Goal: Register for event/course

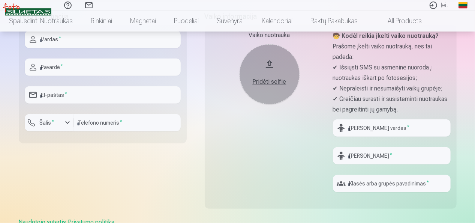
scroll to position [163, 0]
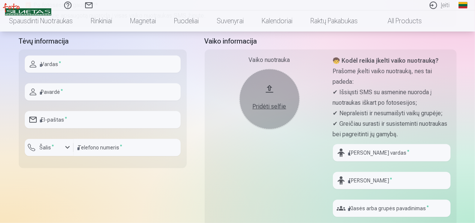
click at [128, 66] on input "text" at bounding box center [103, 63] width 156 height 17
type input "**********"
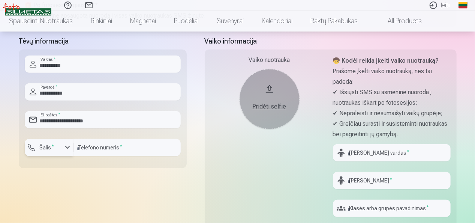
click at [66, 148] on div "button" at bounding box center [67, 147] width 9 height 9
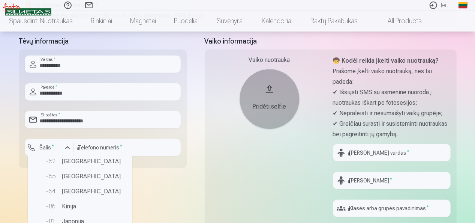
scroll to position [562, 0]
click at [50, 145] on label "Šalis *" at bounding box center [47, 147] width 21 height 7
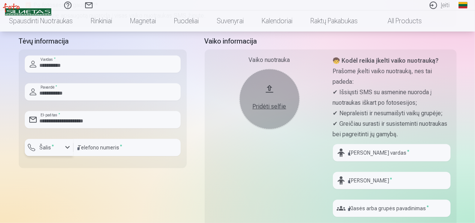
click at [50, 145] on label "Šalis *" at bounding box center [47, 147] width 21 height 7
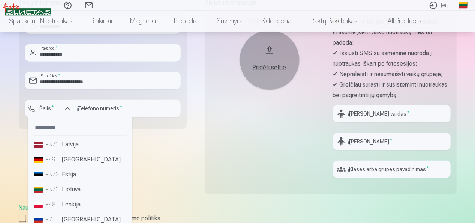
scroll to position [238, 0]
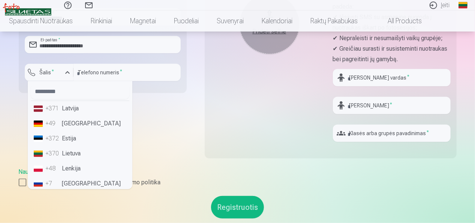
click at [73, 148] on li "+370 Lietuva" at bounding box center [80, 153] width 99 height 15
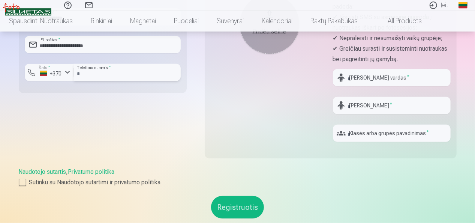
click at [114, 75] on input "number" at bounding box center [126, 72] width 107 height 17
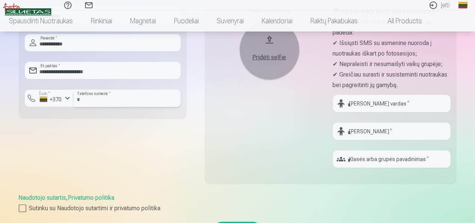
scroll to position [201, 0]
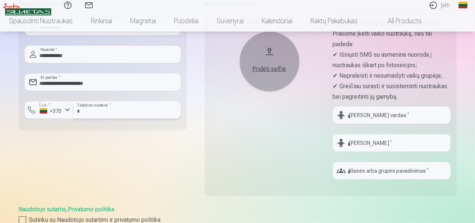
type input "********"
click at [382, 113] on input "text" at bounding box center [392, 114] width 118 height 17
type input "**********"
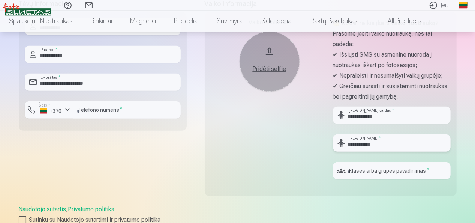
type input "**********"
drag, startPoint x: 391, startPoint y: 167, endPoint x: 398, endPoint y: 182, distance: 16.3
click at [398, 182] on div "Klasės arba grupės pavadinimas *" at bounding box center [392, 173] width 118 height 23
type input "**"
click at [263, 69] on div "Pridėti selfie" at bounding box center [269, 68] width 45 height 9
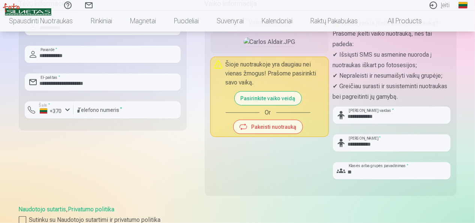
click at [264, 133] on button "Pakeisti nuotrauką" at bounding box center [268, 126] width 69 height 13
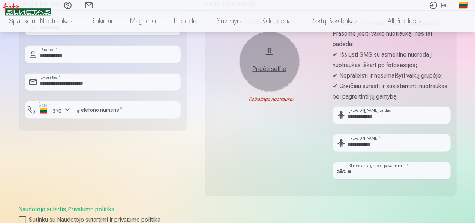
click at [277, 70] on div "Pridėti selfie" at bounding box center [269, 68] width 45 height 9
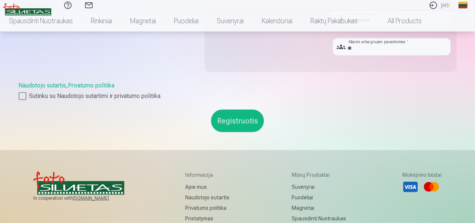
scroll to position [313, 0]
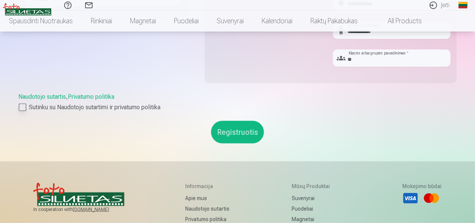
drag, startPoint x: 22, startPoint y: 106, endPoint x: 28, endPoint y: 111, distance: 7.2
click at [22, 106] on div at bounding box center [22, 106] width 7 height 7
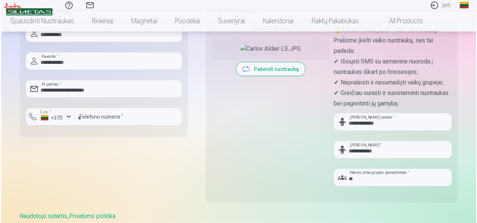
scroll to position [276, 0]
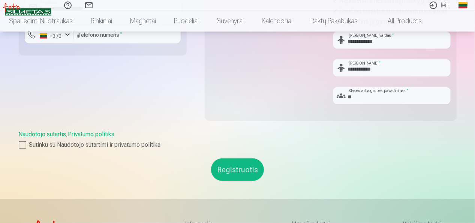
click at [229, 174] on button "Registruotis" at bounding box center [237, 169] width 53 height 22
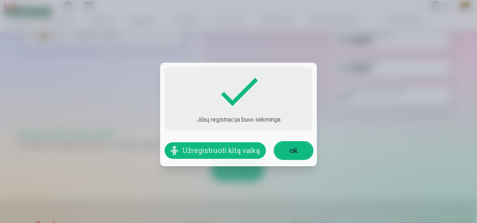
click at [304, 155] on link "ok" at bounding box center [293, 150] width 37 height 16
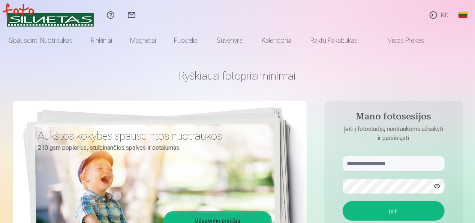
click at [466, 17] on link "Global" at bounding box center [462, 15] width 15 height 30
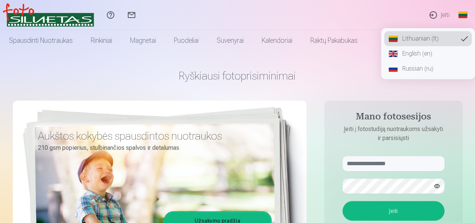
click at [436, 55] on link "English (en)" at bounding box center [428, 53] width 88 height 15
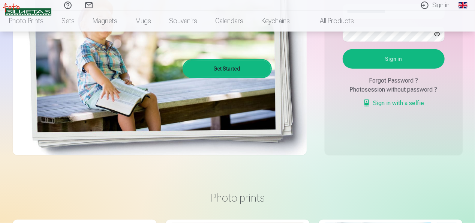
scroll to position [225, 0]
